Goal: Task Accomplishment & Management: Use online tool/utility

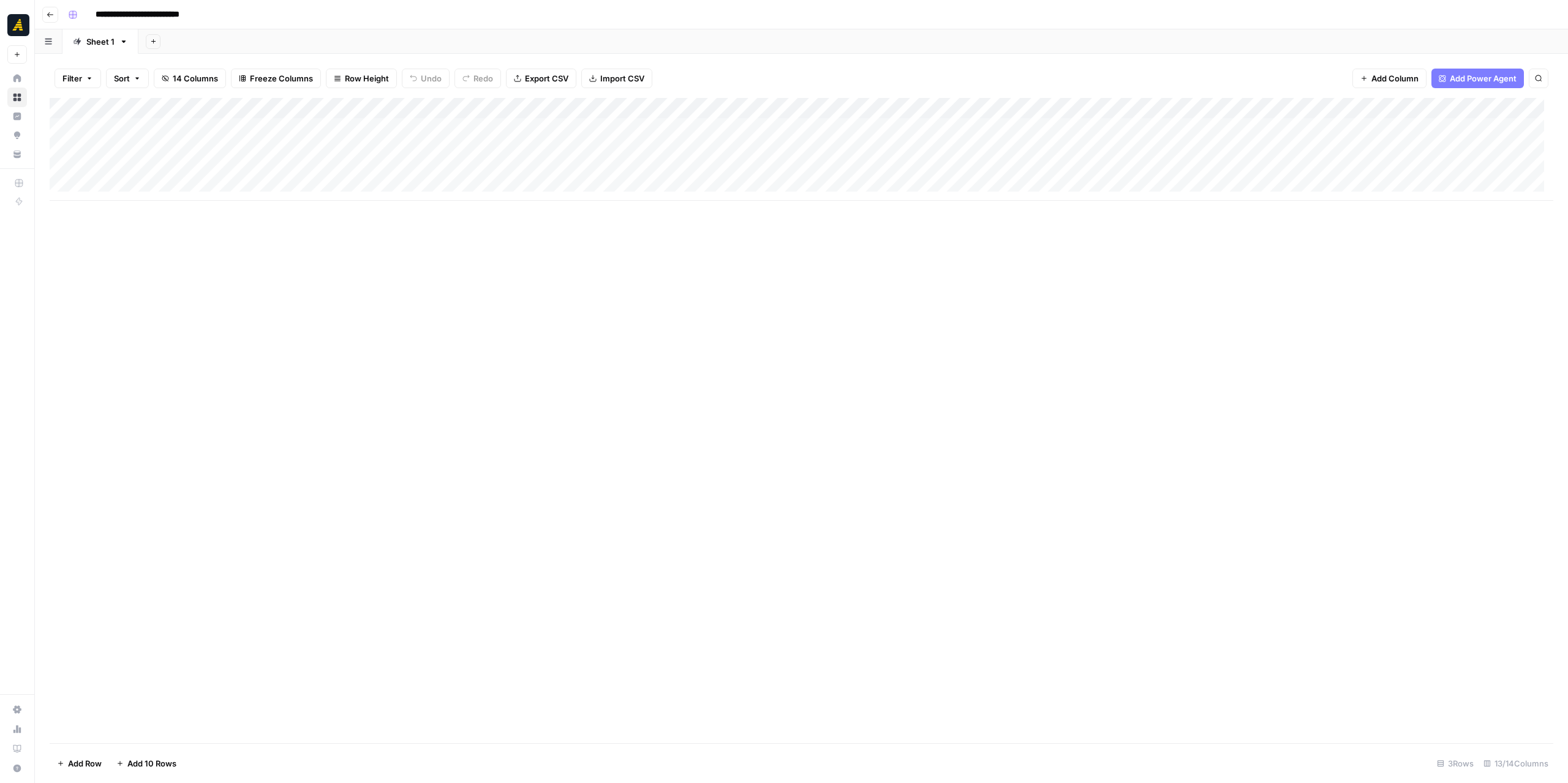
click at [50, 13] on icon "button" at bounding box center [50, 15] width 8 height 8
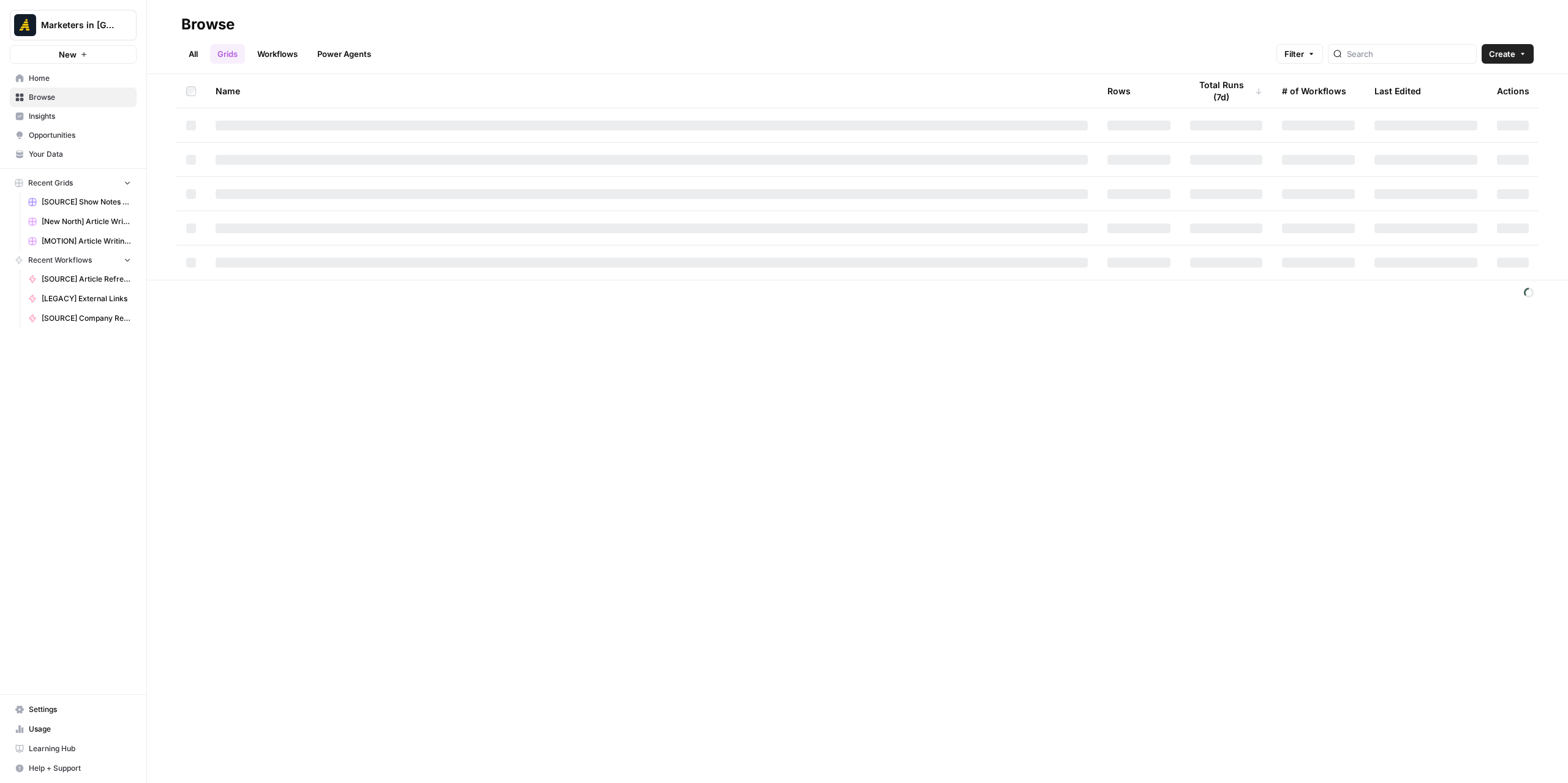
click at [191, 53] on link "All" at bounding box center [194, 54] width 24 height 20
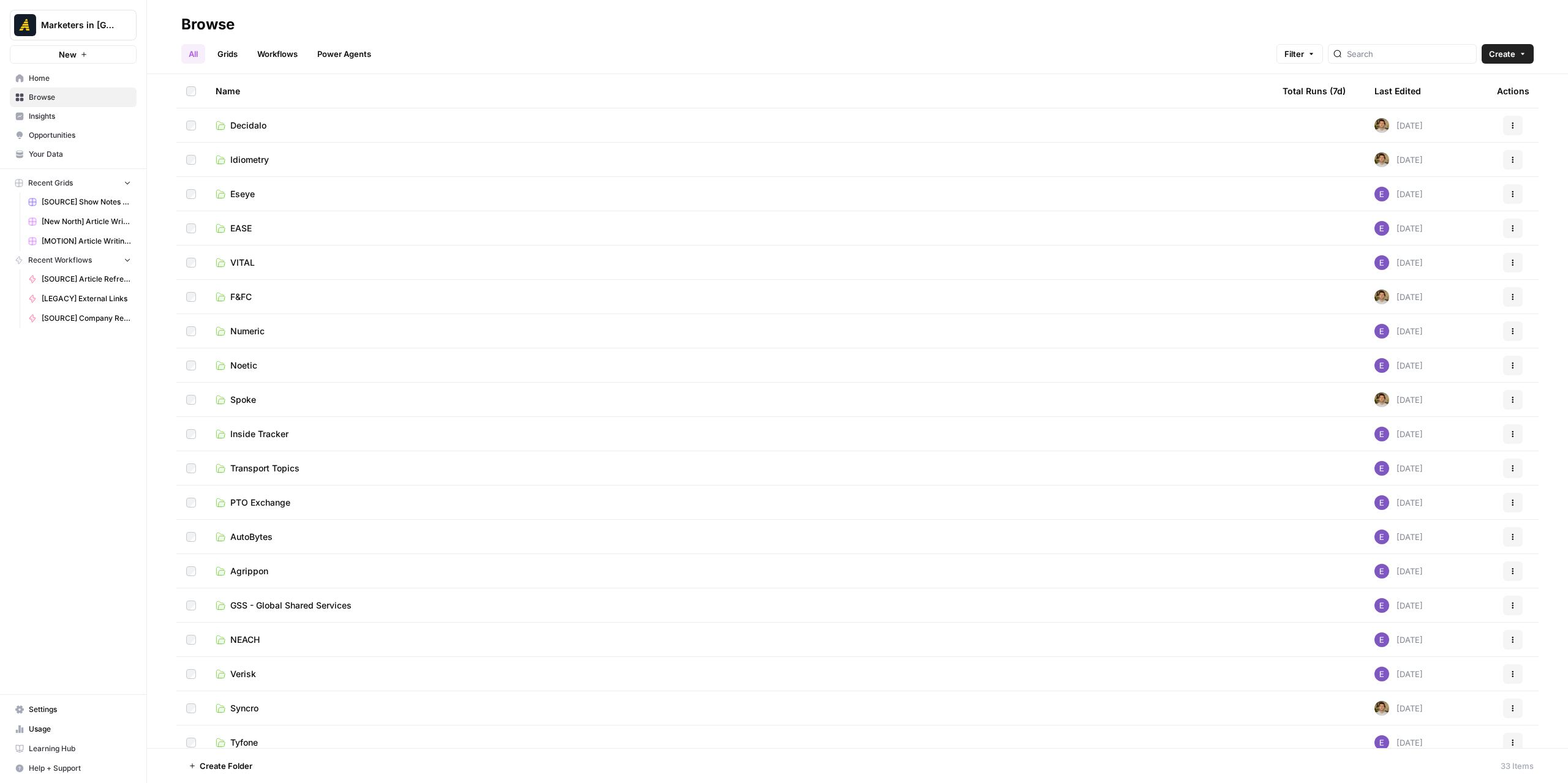
click at [256, 733] on td "Tyfone" at bounding box center [739, 742] width 1067 height 34
click at [252, 739] on span "Tyfone" at bounding box center [244, 743] width 28 height 12
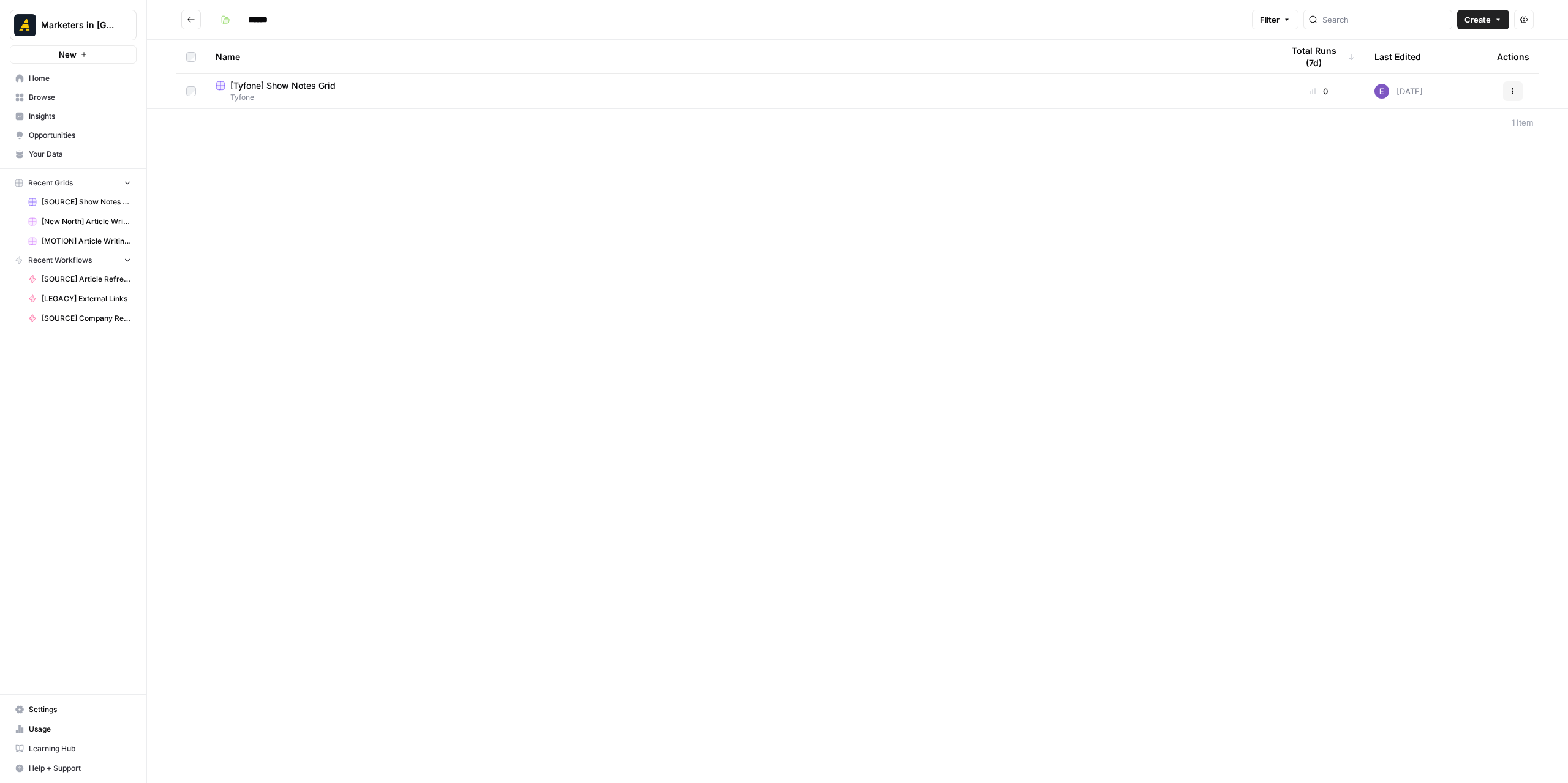
click at [300, 84] on span "[Tyfone] Show Notes Grid" at bounding box center [283, 86] width 105 height 12
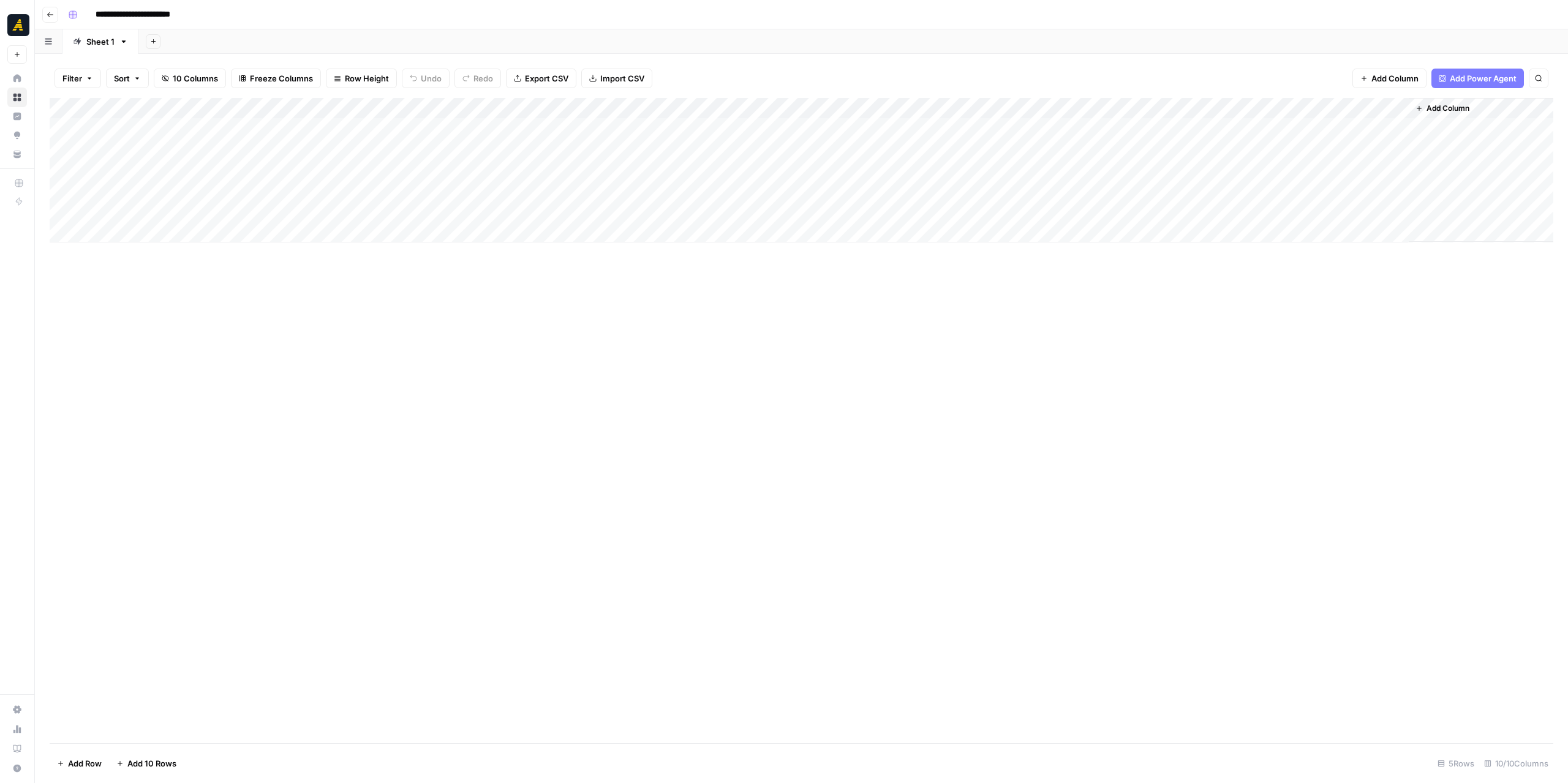
click at [159, 166] on div "Add Column" at bounding box center [801, 170] width 1504 height 145
click at [583, 170] on div "Add Column" at bounding box center [801, 170] width 1504 height 145
click at [163, 192] on div "Add Column" at bounding box center [801, 170] width 1504 height 145
click at [744, 504] on div "Add Column" at bounding box center [801, 420] width 1504 height 645
click at [682, 175] on div "Add Column" at bounding box center [801, 170] width 1504 height 145
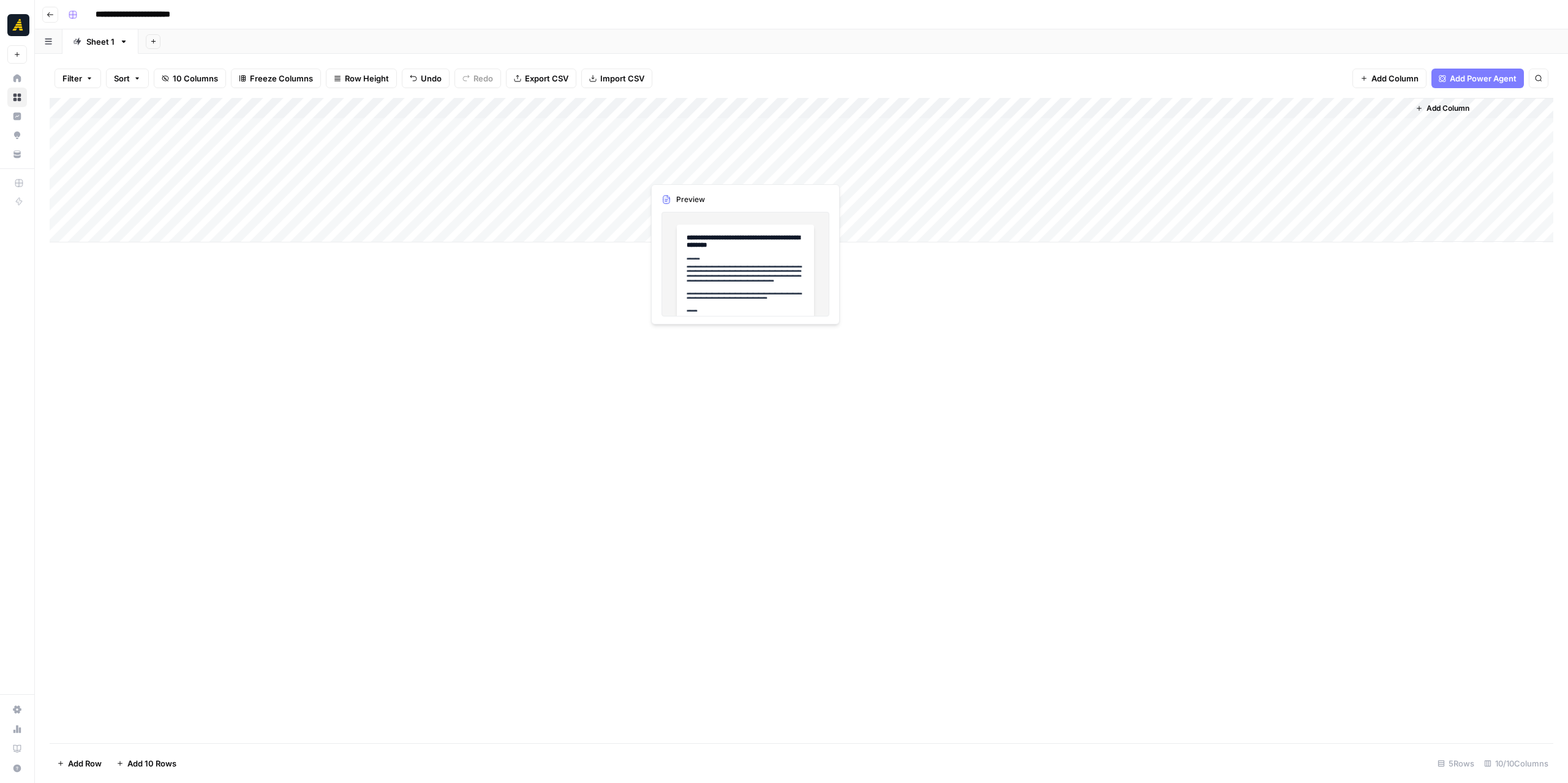
click at [682, 175] on div "Add Column" at bounding box center [801, 170] width 1504 height 145
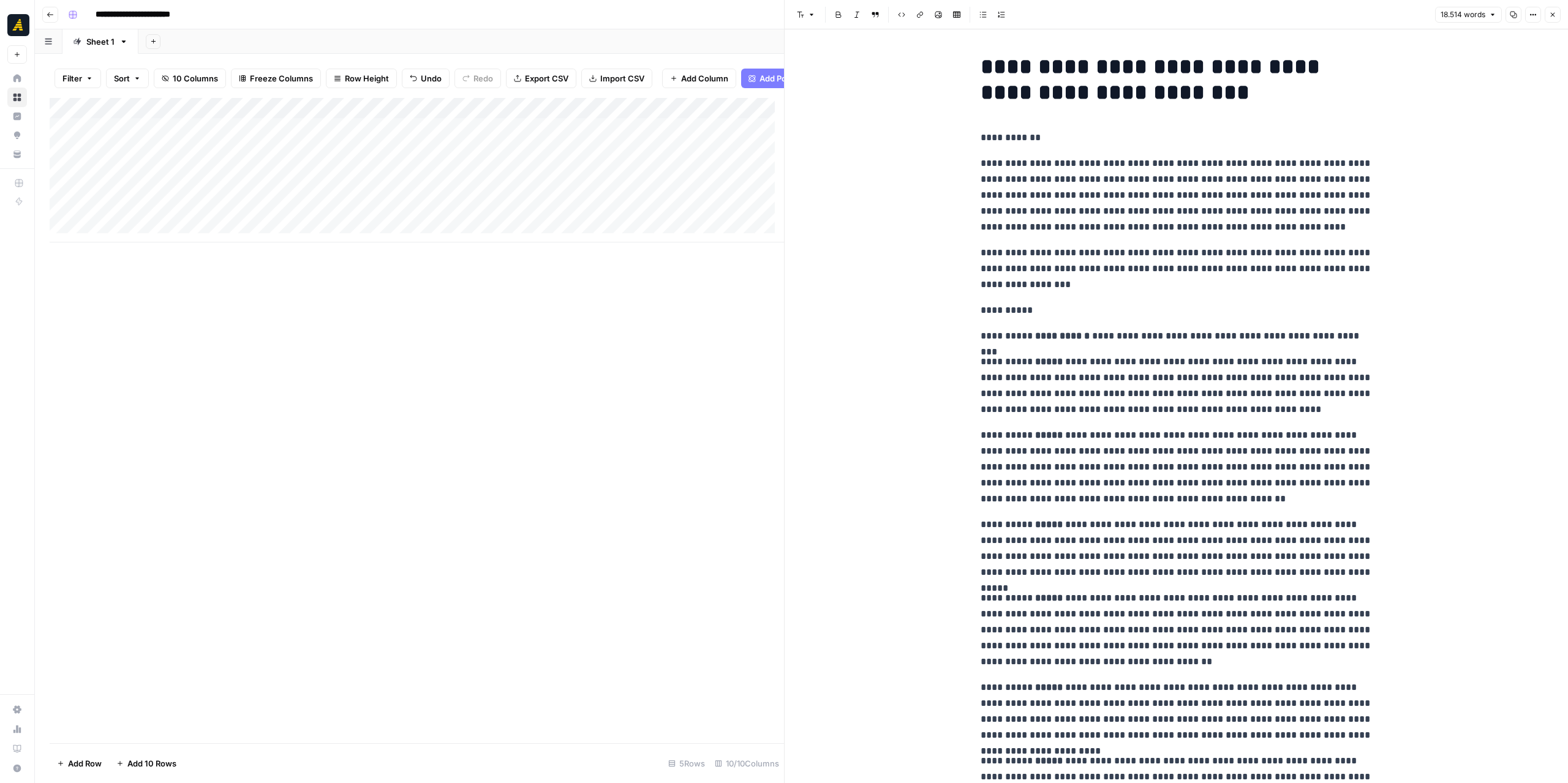
click at [1557, 19] on button "Close" at bounding box center [1552, 14] width 16 height 16
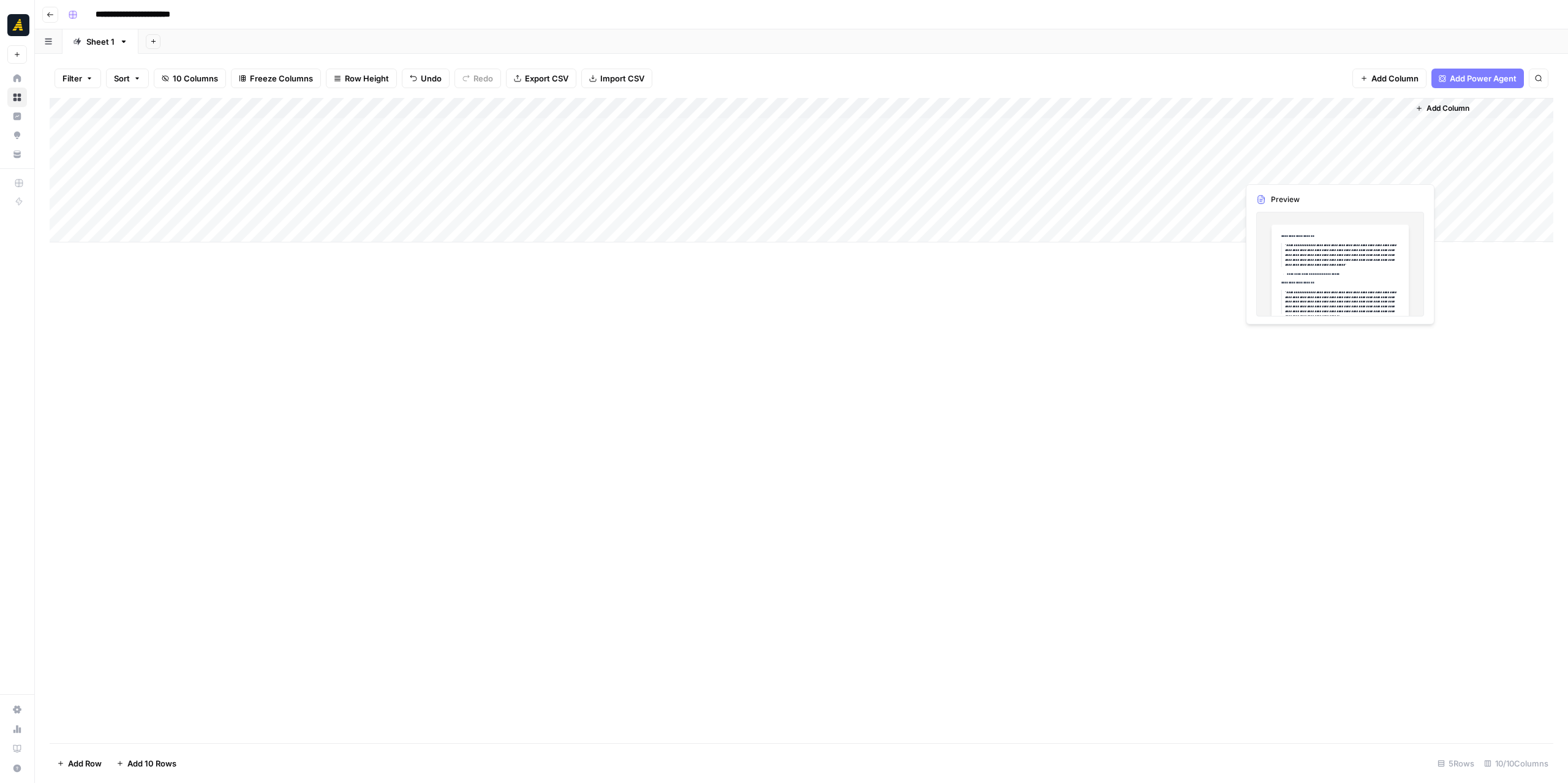
click at [1193, 169] on div "Add Column" at bounding box center [801, 170] width 1504 height 145
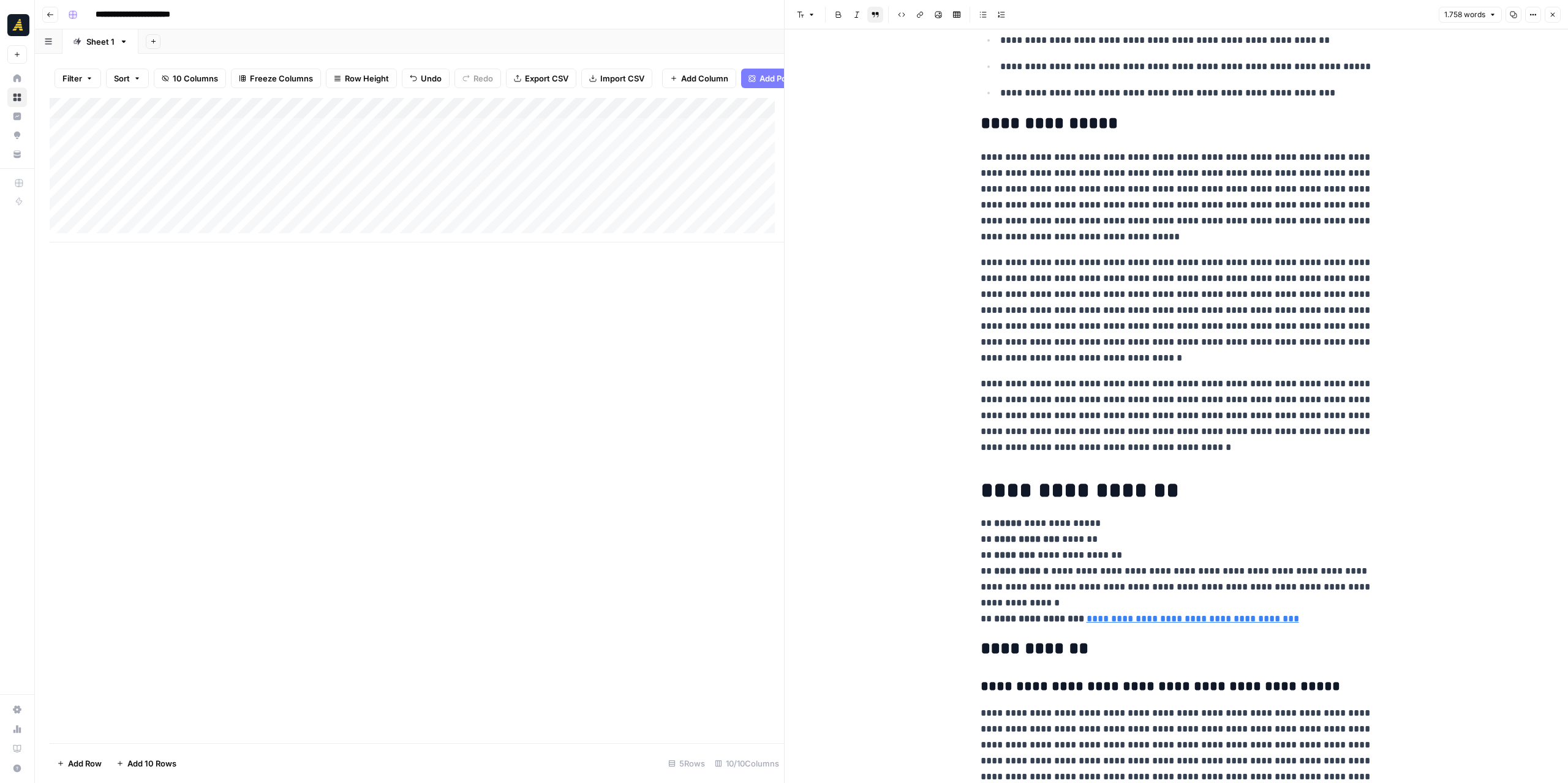
scroll to position [306, 0]
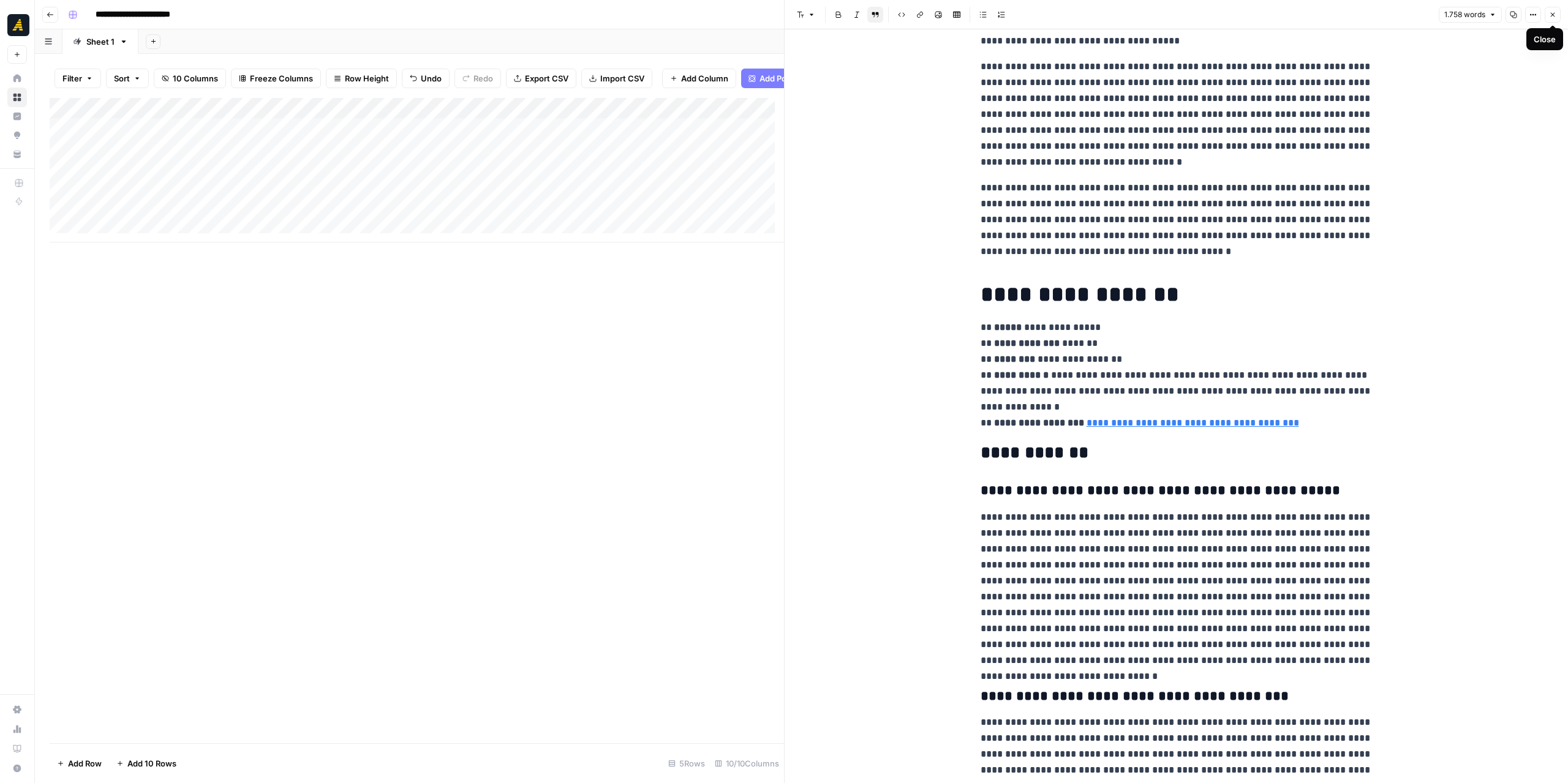
click at [1548, 15] on button "Close" at bounding box center [1552, 14] width 16 height 16
